Goal: Information Seeking & Learning: Learn about a topic

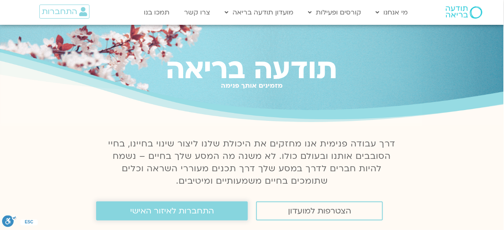
click at [210, 215] on span "התחברות לאיזור האישי" at bounding box center [172, 211] width 84 height 9
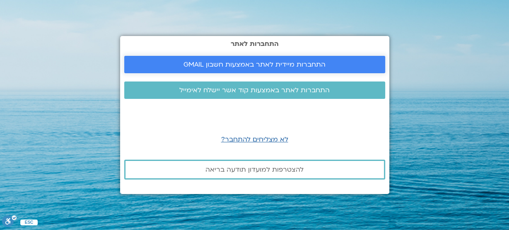
click at [312, 61] on span "התחברות מיידית לאתר באמצעות חשבון GMAIL" at bounding box center [254, 64] width 142 height 7
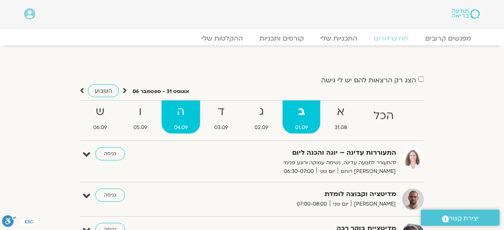
click at [170, 109] on strong "ה" at bounding box center [180, 112] width 39 height 19
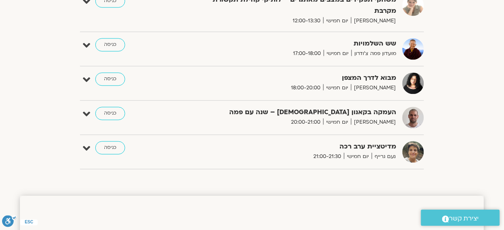
scroll to position [420, 0]
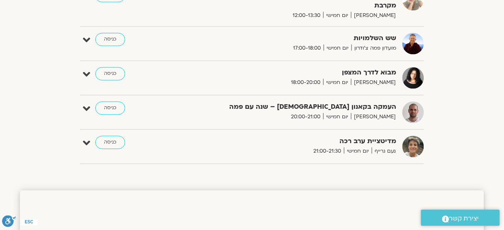
click at [84, 144] on icon at bounding box center [86, 143] width 7 height 12
click at [417, 164] on link "עריכה" at bounding box center [417, 167] width 14 height 7
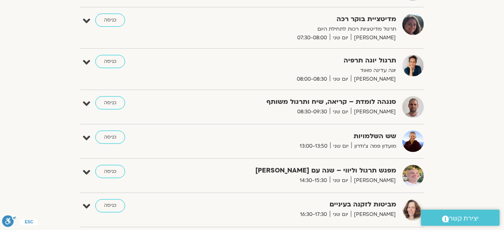
scroll to position [226, 0]
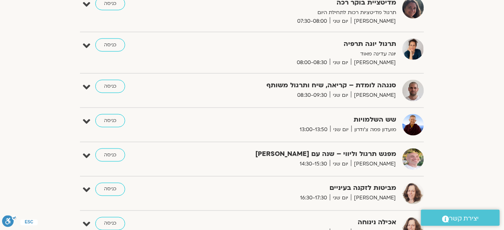
click at [503, 48] on section "הצג רק הרצאות להם יש לי גישה אוגוסט 31 - ספטמבר 06 השבוע להציג אירועים שפתוחים …" at bounding box center [252, 111] width 504 height 566
click at [482, 53] on div "הצג רק הרצאות להם יש לי גישה אוגוסט 31 - ספטמבר 06 השבוע להציג אירועים שפתוחים …" at bounding box center [252, 118] width 464 height 541
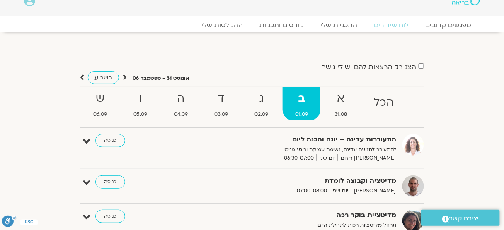
scroll to position [27, 0]
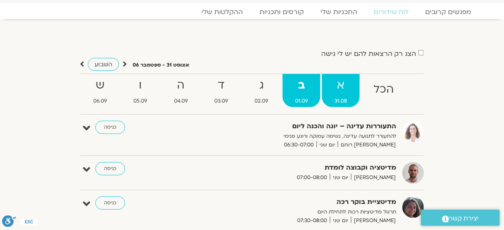
click at [348, 87] on strong "א" at bounding box center [340, 85] width 37 height 19
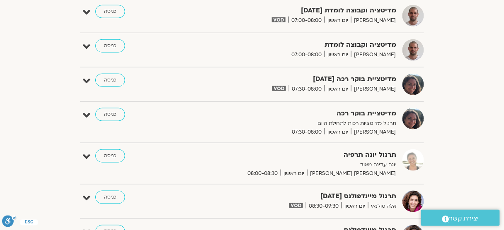
scroll to position [186, 0]
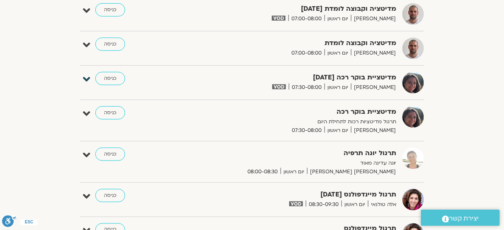
click at [89, 81] on icon at bounding box center [86, 80] width 7 height 12
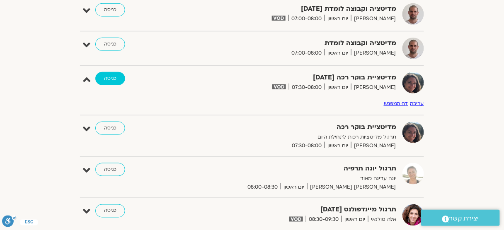
click at [112, 78] on link "כניסה" at bounding box center [110, 78] width 30 height 13
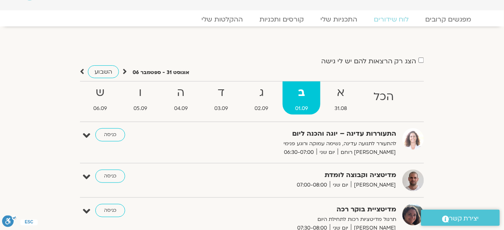
scroll to position [38, 0]
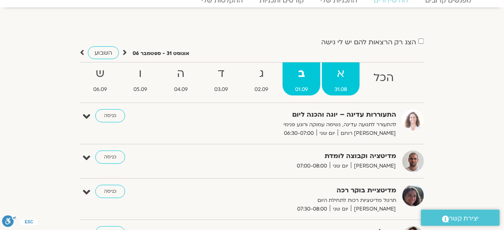
click at [338, 70] on strong "א" at bounding box center [340, 74] width 37 height 19
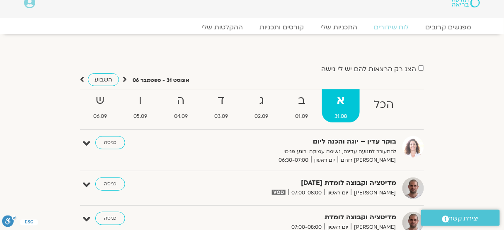
scroll to position [7, 0]
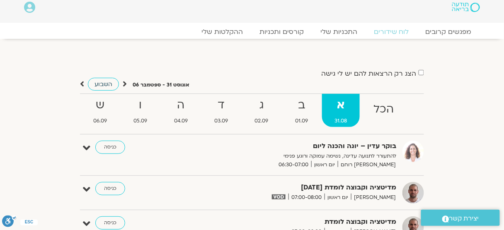
click at [106, 84] on span "השבוע" at bounding box center [103, 84] width 18 height 8
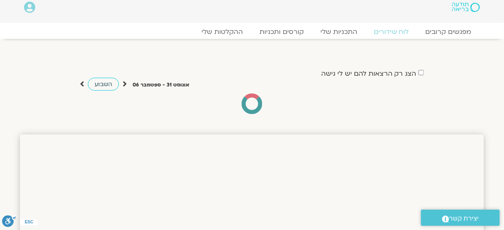
click at [101, 85] on span "השבוע" at bounding box center [103, 84] width 18 height 8
click at [123, 84] on icon at bounding box center [125, 84] width 4 height 8
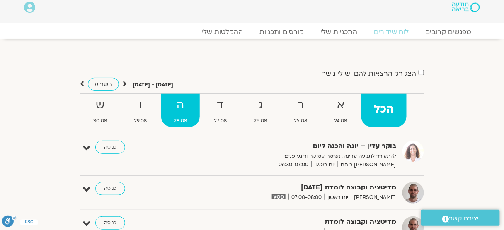
click at [186, 108] on strong "ה" at bounding box center [180, 105] width 39 height 19
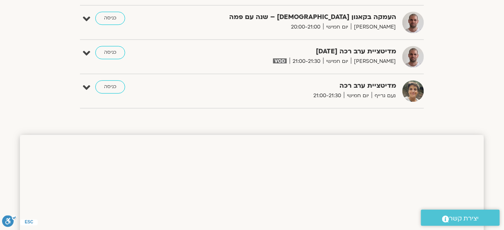
scroll to position [554, 0]
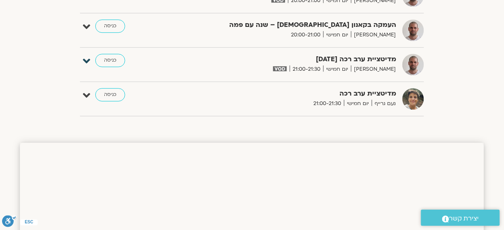
click at [86, 64] on icon at bounding box center [86, 61] width 7 height 12
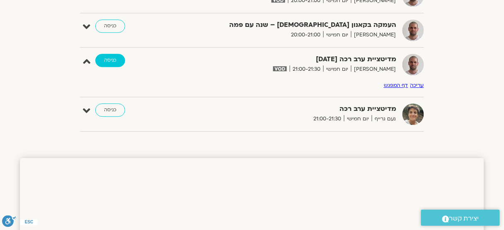
click at [117, 60] on link "כניסה" at bounding box center [110, 60] width 30 height 13
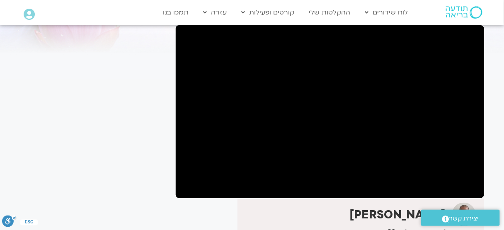
scroll to position [55, 0]
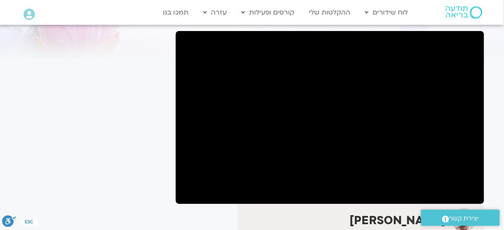
drag, startPoint x: 508, startPoint y: 46, endPoint x: 508, endPoint y: 61, distance: 15.3
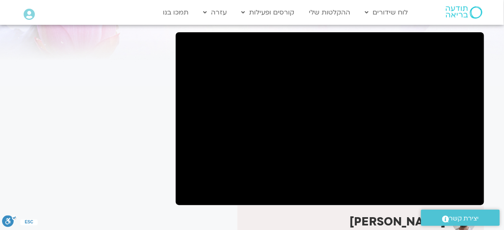
scroll to position [53, 0]
click at [500, 105] on section "לספריית ה-VOD להקלטות שלי מדיטציית ערב רכה [DATE] [PERSON_NAME] אני מתרגל דהרמה…" at bounding box center [252, 212] width 504 height 468
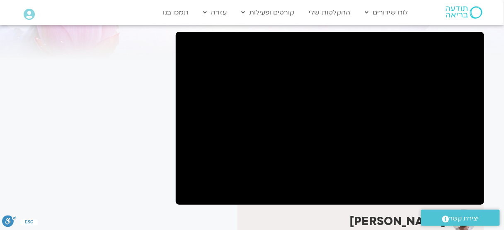
scroll to position [53, 0]
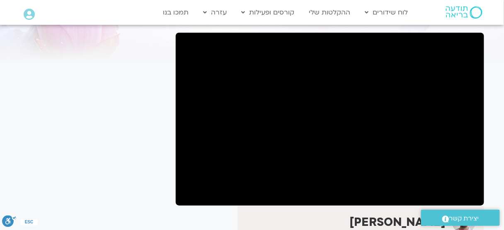
click at [492, 106] on section "לספריית ה-VOD להקלטות שלי מדיטציית ערב רכה 28.8.25 דקל קנטי אני מתרגל דהרמה מעל…" at bounding box center [252, 212] width 504 height 468
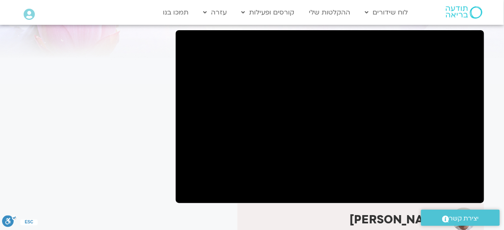
scroll to position [53, 0]
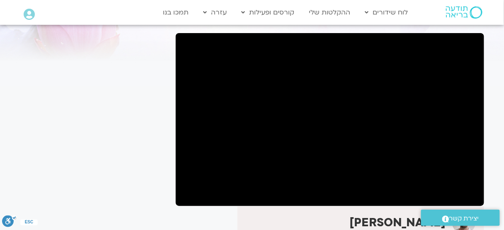
click at [490, 108] on section "לספריית ה-VOD להקלטות שלי מדיטציית ערב רכה 28.8.25 דקל קנטי אני מתרגל דהרמה מעל…" at bounding box center [252, 212] width 504 height 468
click at [488, 106] on section "לספריית ה-VOD להקלטות שלי מדיטציית ערב רכה 28.8.25 דקל קנטי אני מתרגל דהרמה מעל…" at bounding box center [252, 212] width 504 height 468
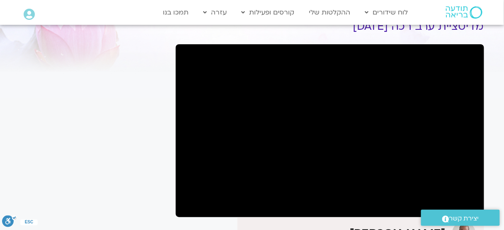
scroll to position [39, 0]
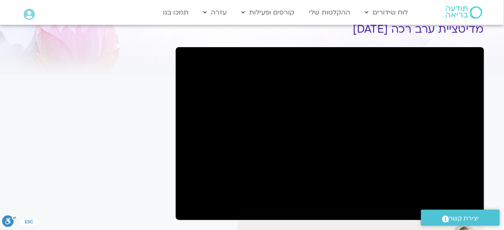
click at [486, 122] on div "לספריית ה-VOD להקלטות שלי מדיטציית ערב רכה 28.8.25 דקל קנטי אני מתרגל דהרמה מעל…" at bounding box center [329, 227] width 316 height 468
click at [491, 122] on section "לספריית ה-VOD להקלטות שלי מדיטציית ערב רכה 28.8.25 דקל קנטי אני מתרגל דהרמה מעל…" at bounding box center [252, 227] width 504 height 468
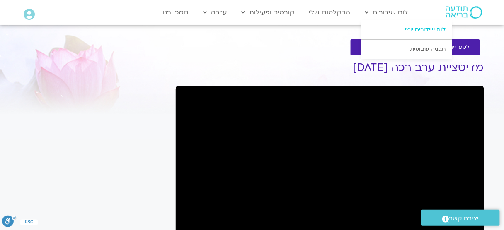
click at [419, 29] on link "לוח שידורים יומי" at bounding box center [406, 29] width 91 height 19
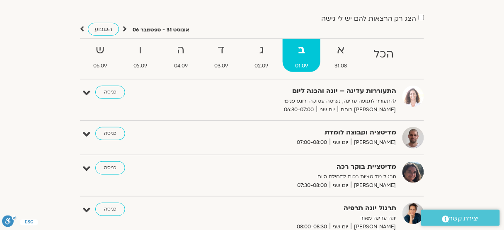
scroll to position [54, 0]
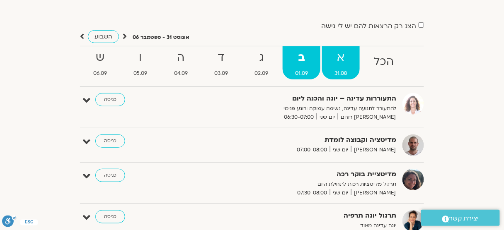
click at [346, 67] on strong "א" at bounding box center [340, 57] width 37 height 19
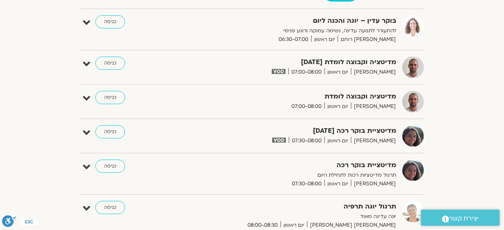
scroll to position [134, 0]
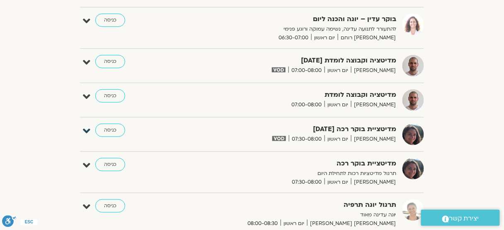
click at [88, 128] on icon at bounding box center [86, 131] width 7 height 12
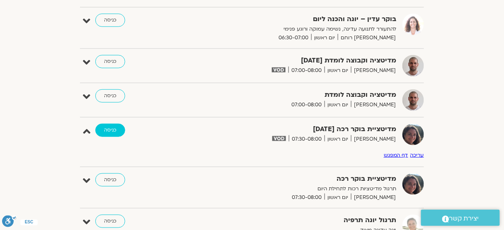
click at [114, 134] on link "כניסה" at bounding box center [110, 130] width 30 height 13
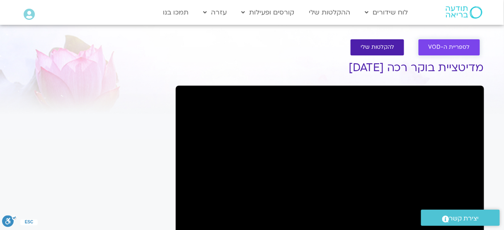
click at [443, 50] on span "לספריית ה-VOD" at bounding box center [448, 47] width 41 height 6
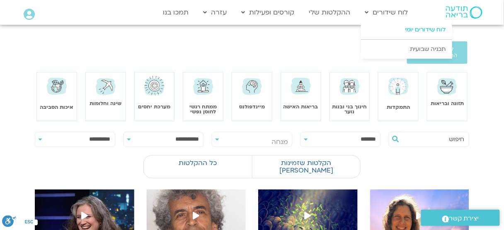
click at [406, 35] on link "לוח שידורים יומי" at bounding box center [406, 29] width 91 height 19
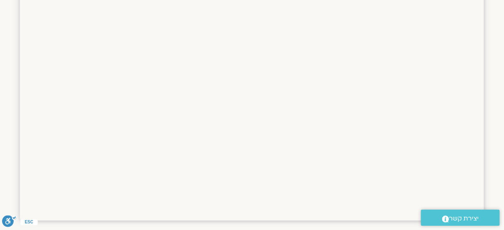
scroll to position [554, 0]
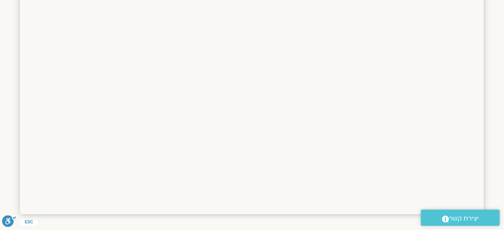
drag, startPoint x: 0, startPoint y: 0, endPoint x: 472, endPoint y: 149, distance: 495.4
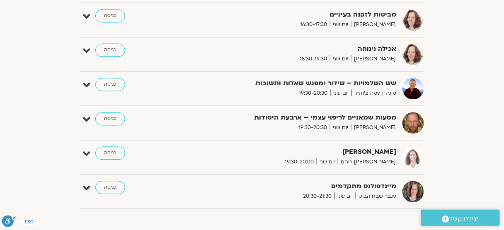
scroll to position [394, 0]
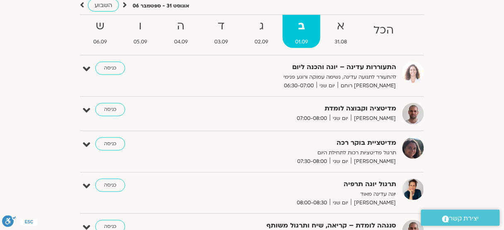
scroll to position [76, 0]
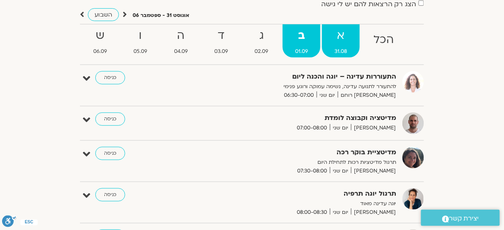
click at [338, 40] on strong "א" at bounding box center [340, 36] width 37 height 19
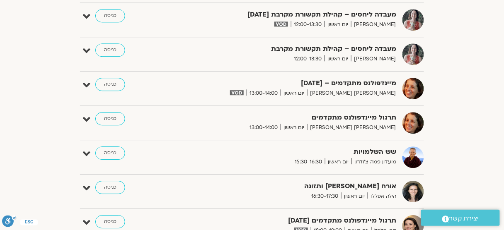
scroll to position [547, 0]
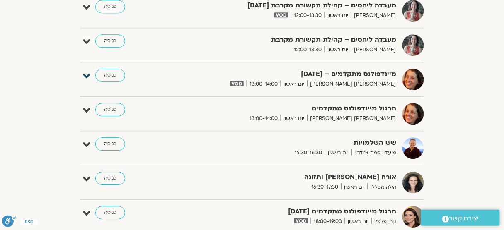
click at [88, 70] on icon at bounding box center [86, 76] width 7 height 12
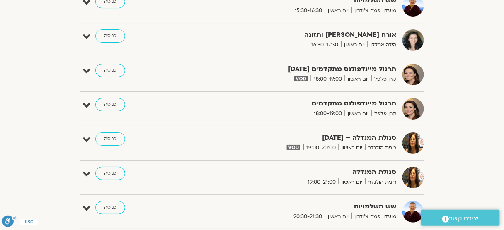
scroll to position [713, 0]
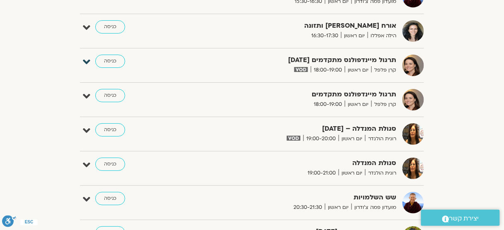
click at [87, 60] on icon at bounding box center [86, 62] width 7 height 12
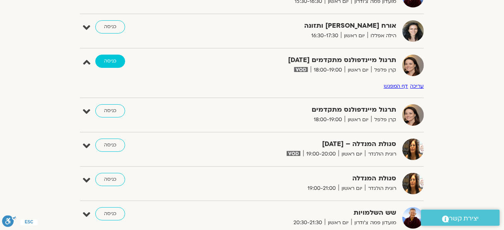
click at [107, 61] on link "כניסה" at bounding box center [110, 61] width 30 height 13
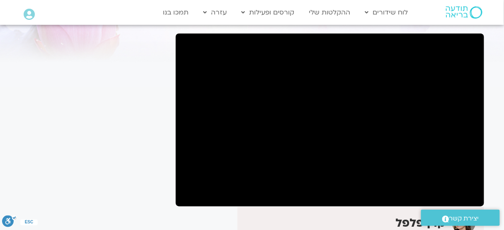
drag, startPoint x: 508, startPoint y: 35, endPoint x: 508, endPoint y: 51, distance: 16.6
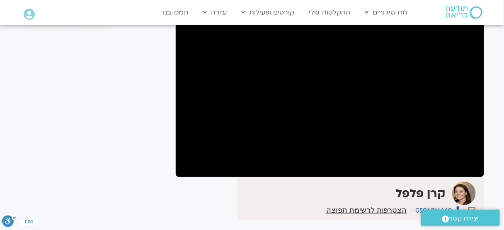
scroll to position [84, 0]
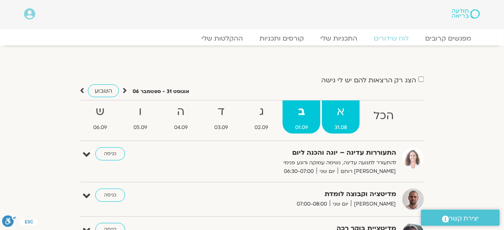
click at [348, 115] on strong "א" at bounding box center [340, 112] width 37 height 19
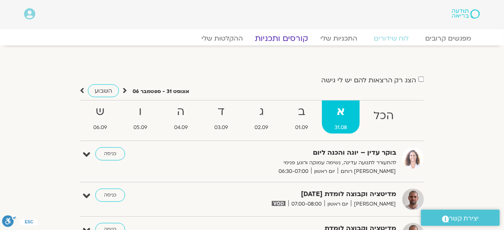
click at [285, 43] on link "קורסים ותכניות" at bounding box center [281, 39] width 73 height 10
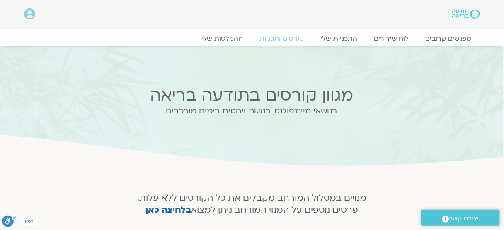
click at [30, 14] on icon at bounding box center [29, 14] width 11 height 12
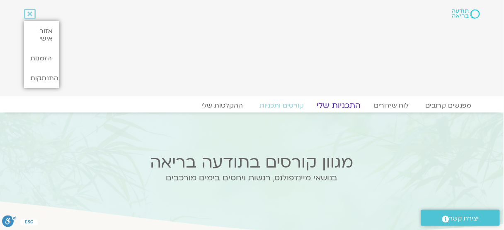
click at [335, 105] on link "התכניות שלי" at bounding box center [338, 106] width 64 height 10
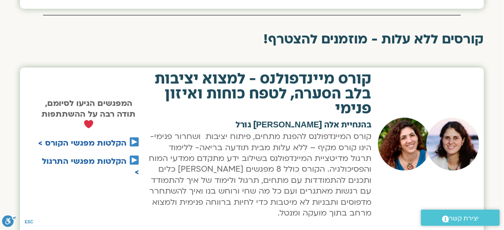
scroll to position [1404, 0]
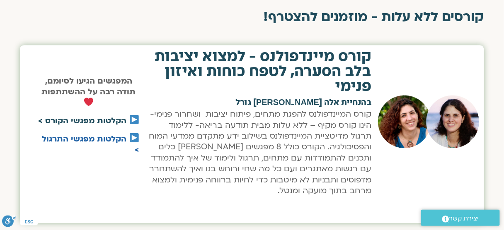
click at [60, 120] on link "הקלטות מפגשי הקורס >" at bounding box center [82, 121] width 88 height 11
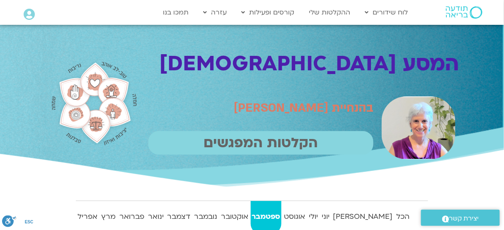
drag, startPoint x: 502, startPoint y: 46, endPoint x: 506, endPoint y: 75, distance: 29.7
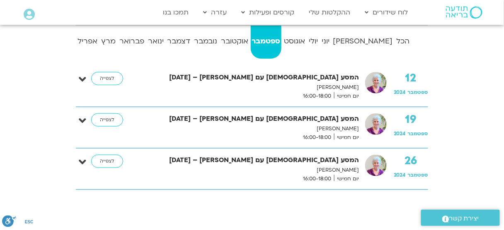
scroll to position [176, 0]
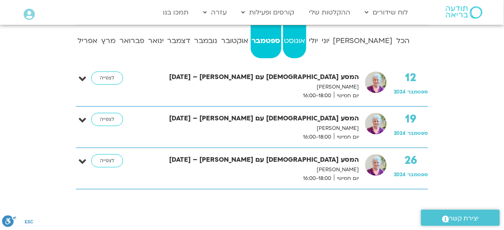
click at [306, 42] on strong "אוגוסט" at bounding box center [294, 41] width 23 height 12
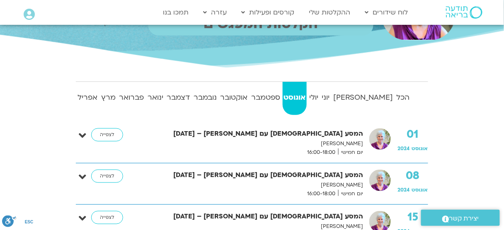
scroll to position [120, 0]
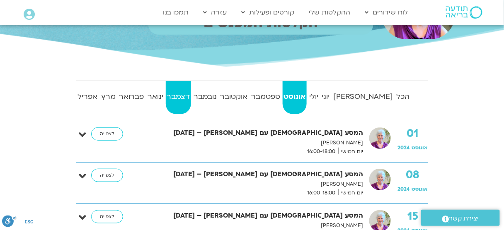
click at [191, 94] on strong "דצמבר" at bounding box center [178, 97] width 25 height 12
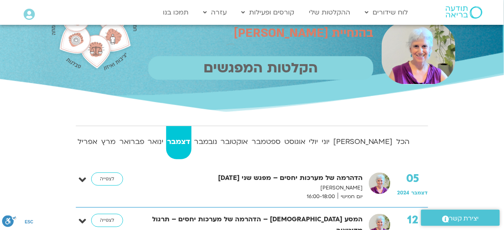
scroll to position [0, 0]
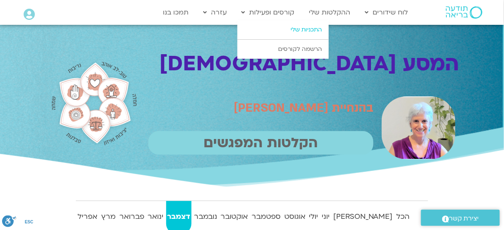
click at [311, 25] on link "התכניות שלי" at bounding box center [282, 29] width 91 height 19
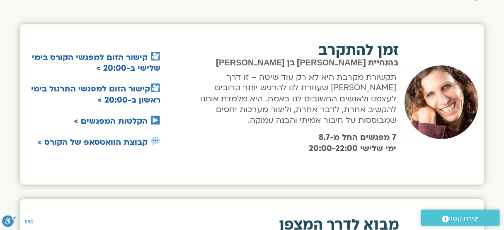
scroll to position [319, 0]
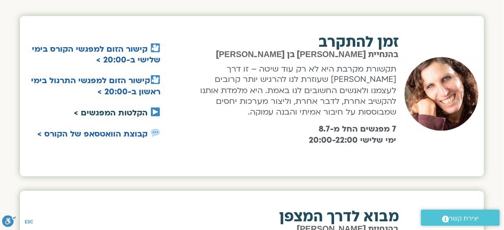
click at [133, 113] on link "הקלטות המפגשים >" at bounding box center [111, 113] width 74 height 11
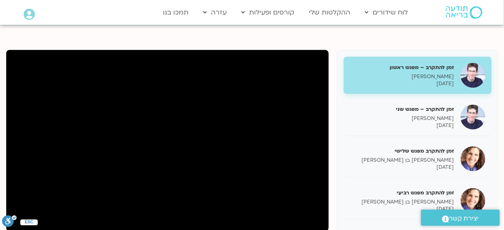
scroll to position [84, 0]
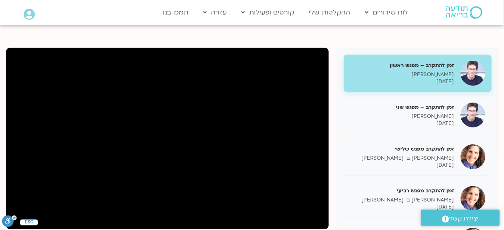
drag, startPoint x: 508, startPoint y: 54, endPoint x: 506, endPoint y: 100, distance: 45.6
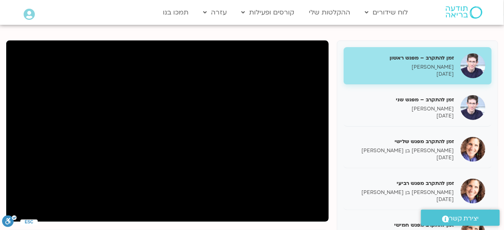
scroll to position [93, 0]
